Goal: Book appointment/travel/reservation

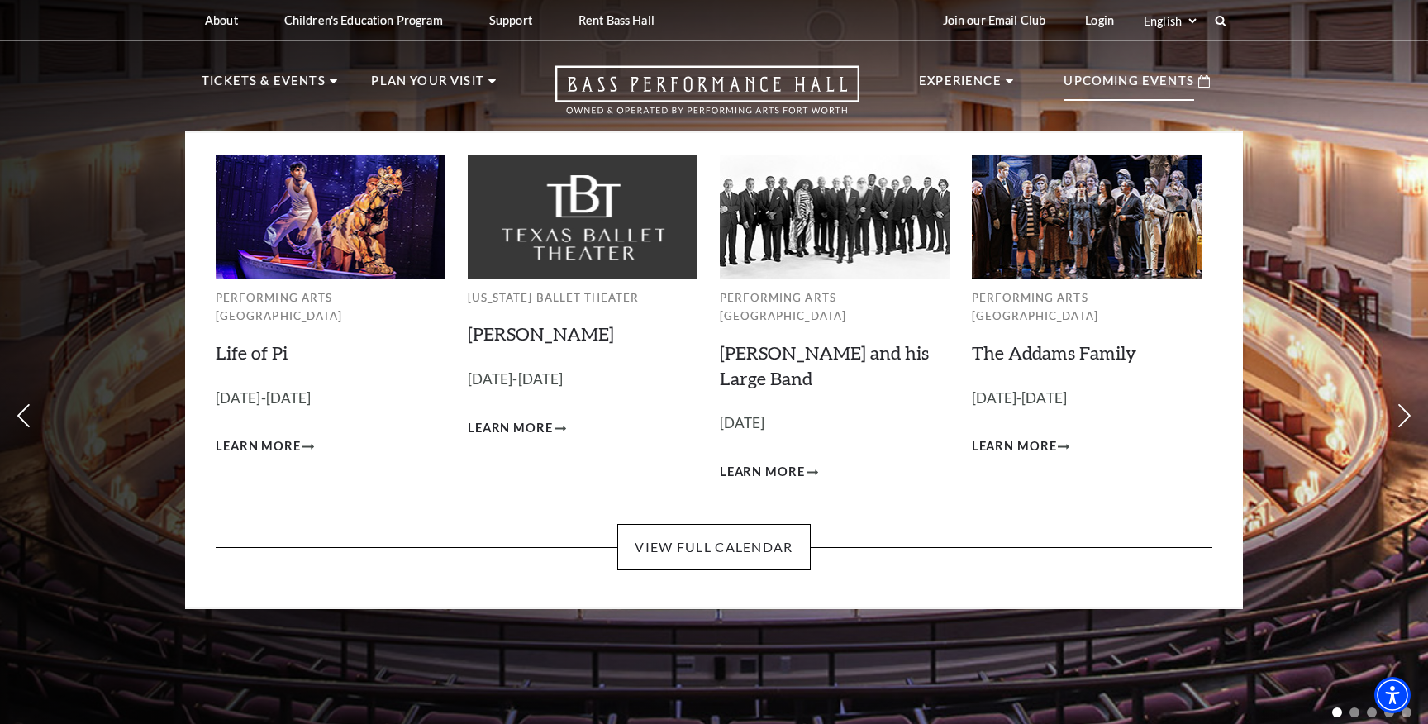
click at [690, 559] on div "Performing Arts [GEOGRAPHIC_DATA] Life of Pi Empty heading [DATE]-[DATE] Learn …" at bounding box center [714, 370] width 1058 height 479
click at [687, 541] on link "View Full Calendar" at bounding box center [713, 547] width 193 height 46
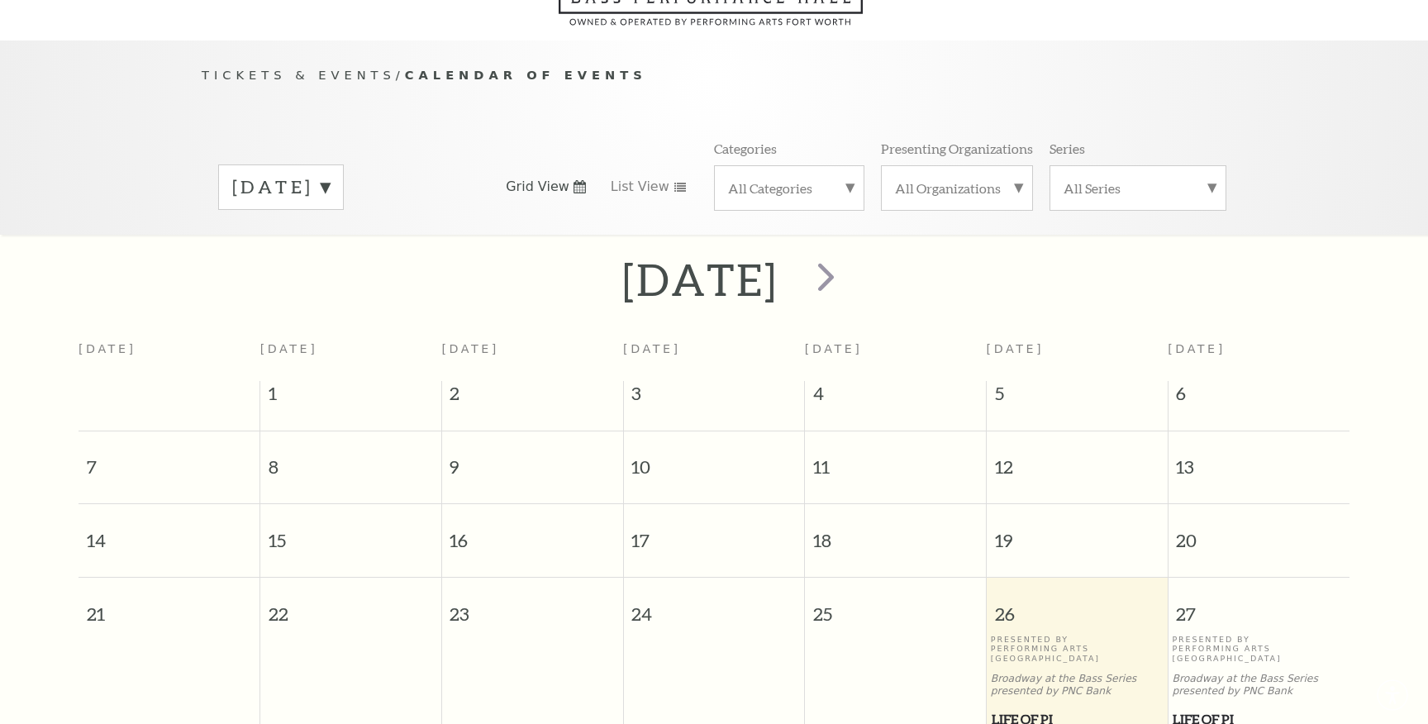
scroll to position [146, 0]
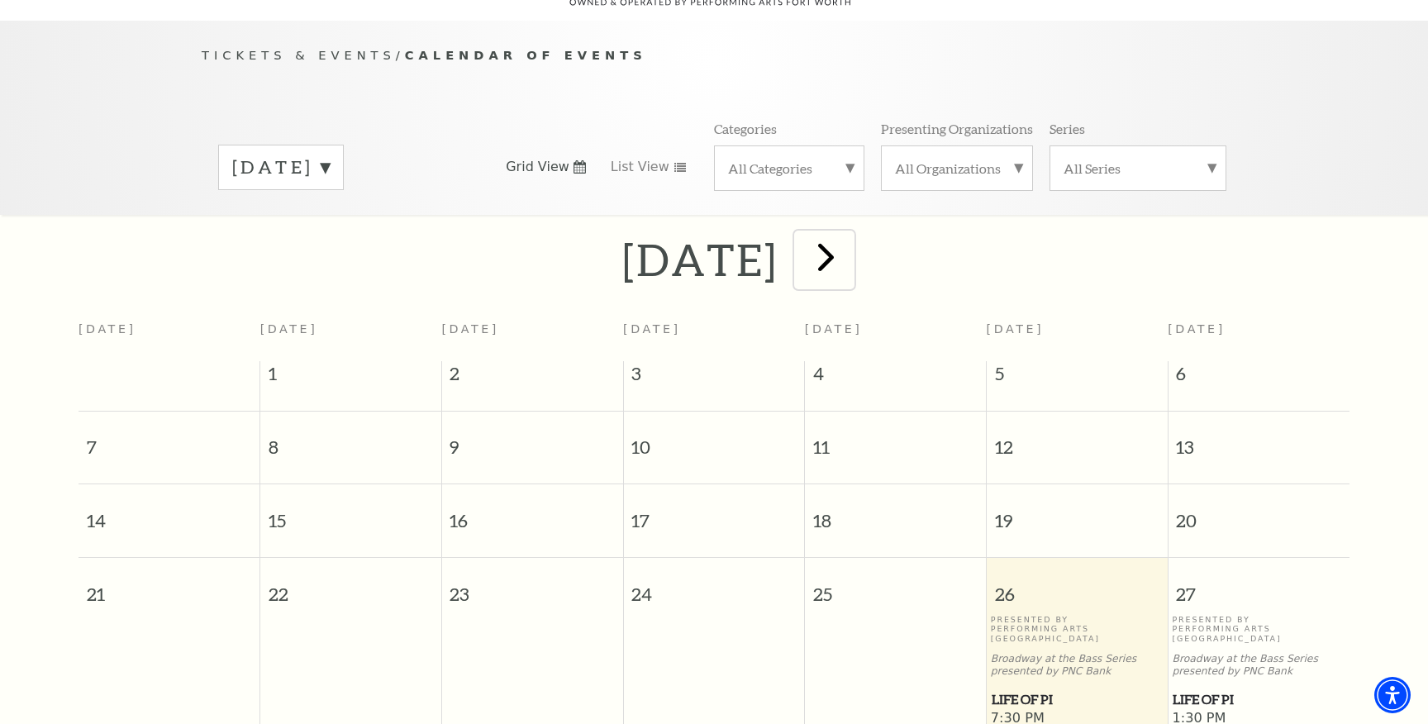
click at [850, 233] on span "next" at bounding box center [826, 256] width 47 height 47
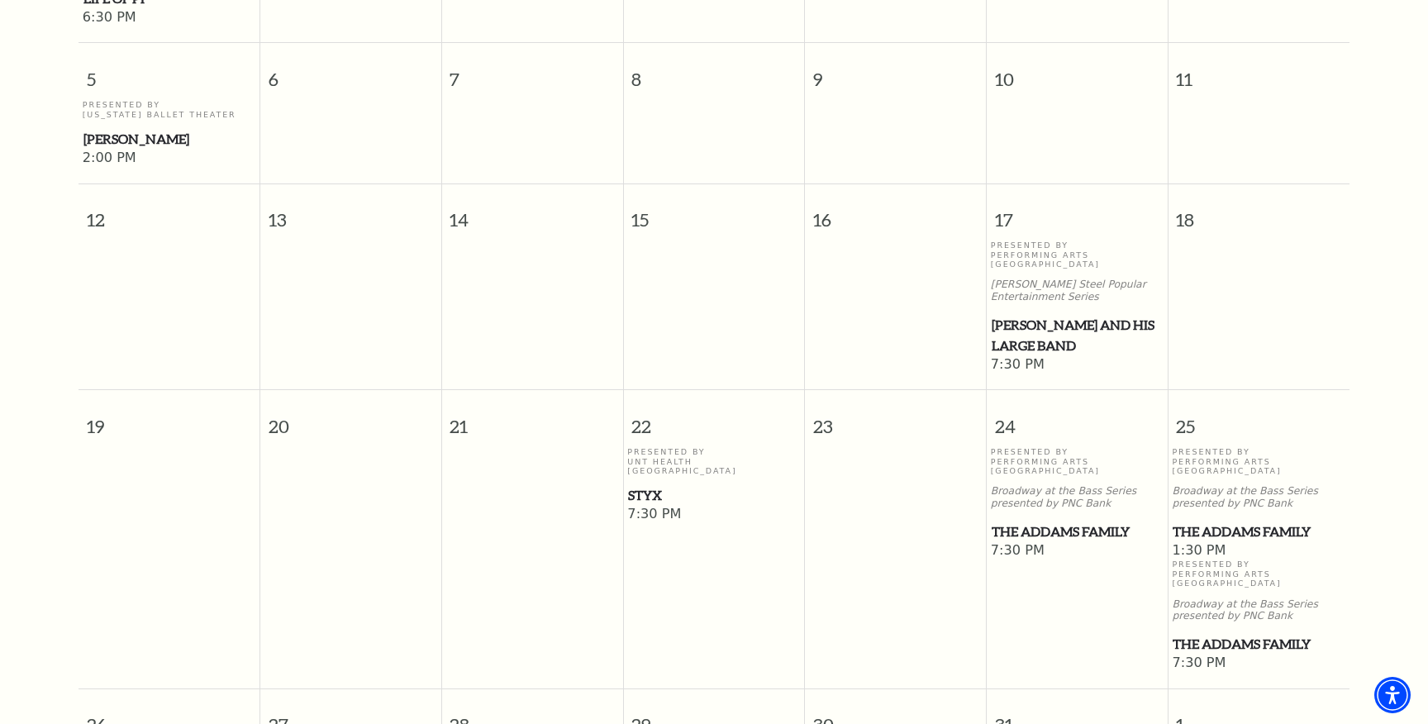
scroll to position [741, 0]
